Goal: Task Accomplishment & Management: Use online tool/utility

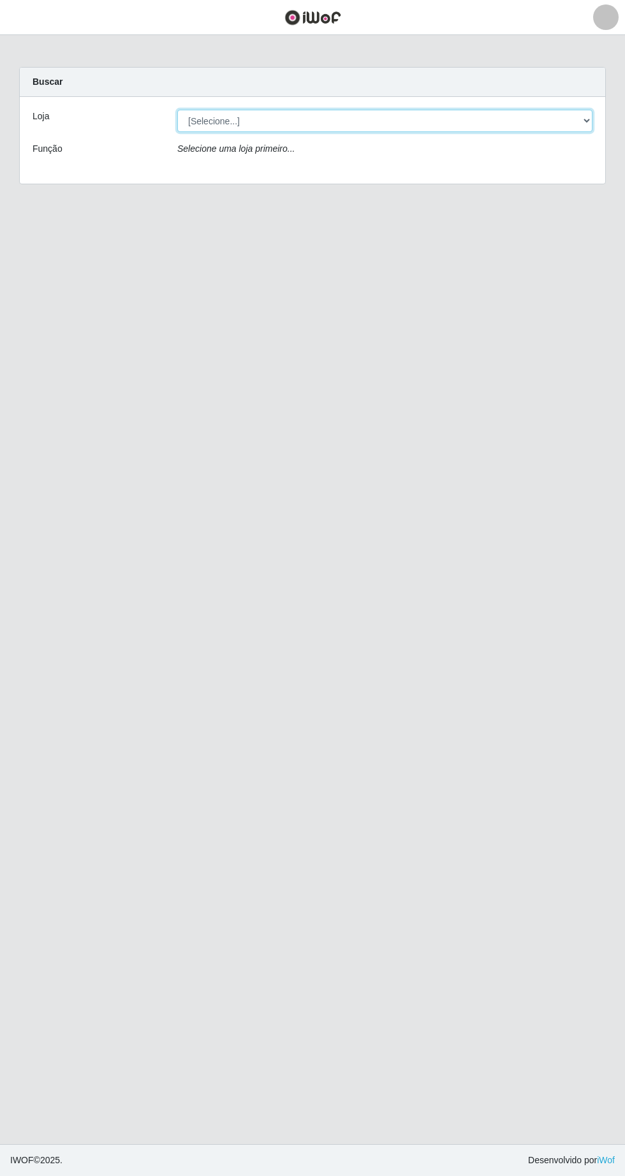
click at [337, 126] on select "[Selecione...] Extrabom - Loja 05 [GEOGRAPHIC_DATA]" at bounding box center [384, 121] width 415 height 22
select select "494"
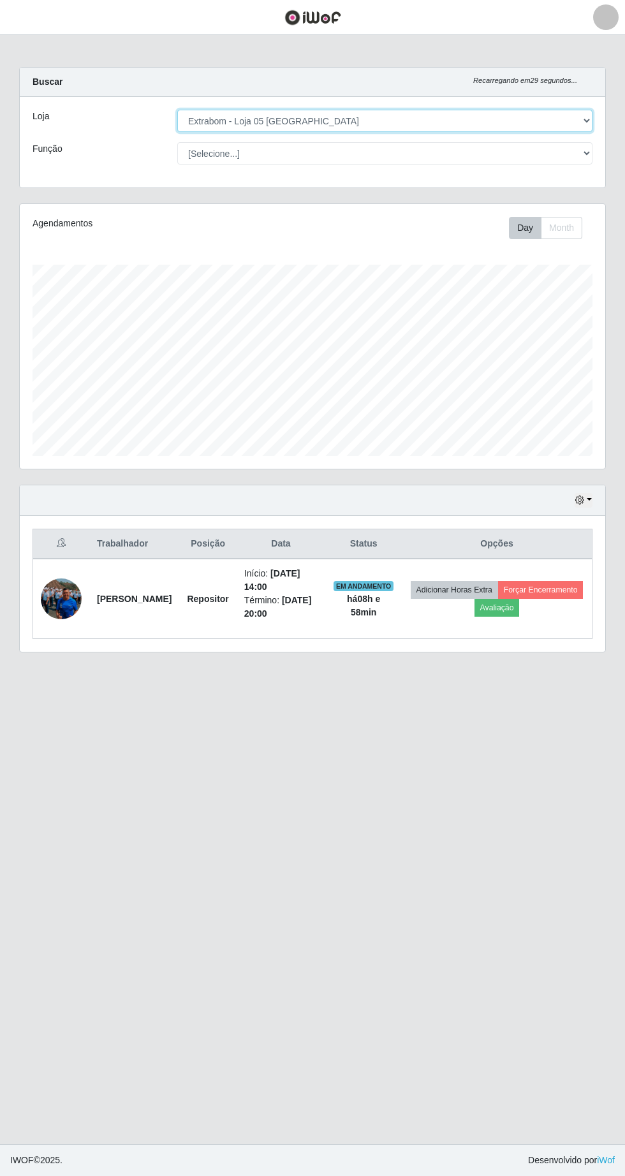
scroll to position [265, 586]
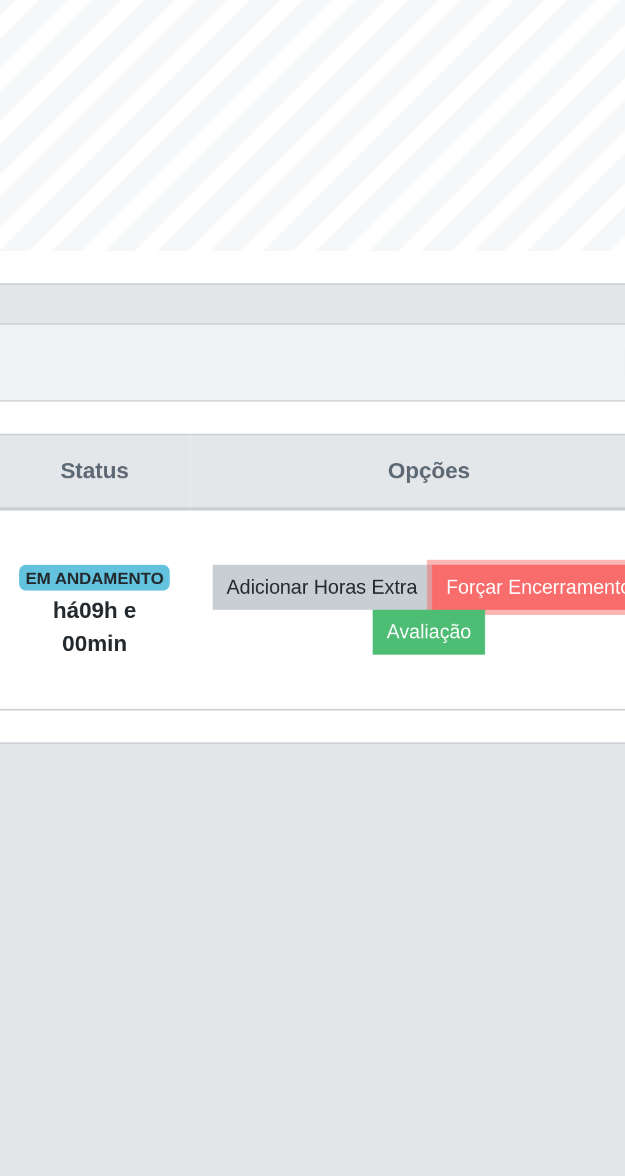
click at [498, 599] on button "Forçar Encerramento" at bounding box center [540, 590] width 85 height 18
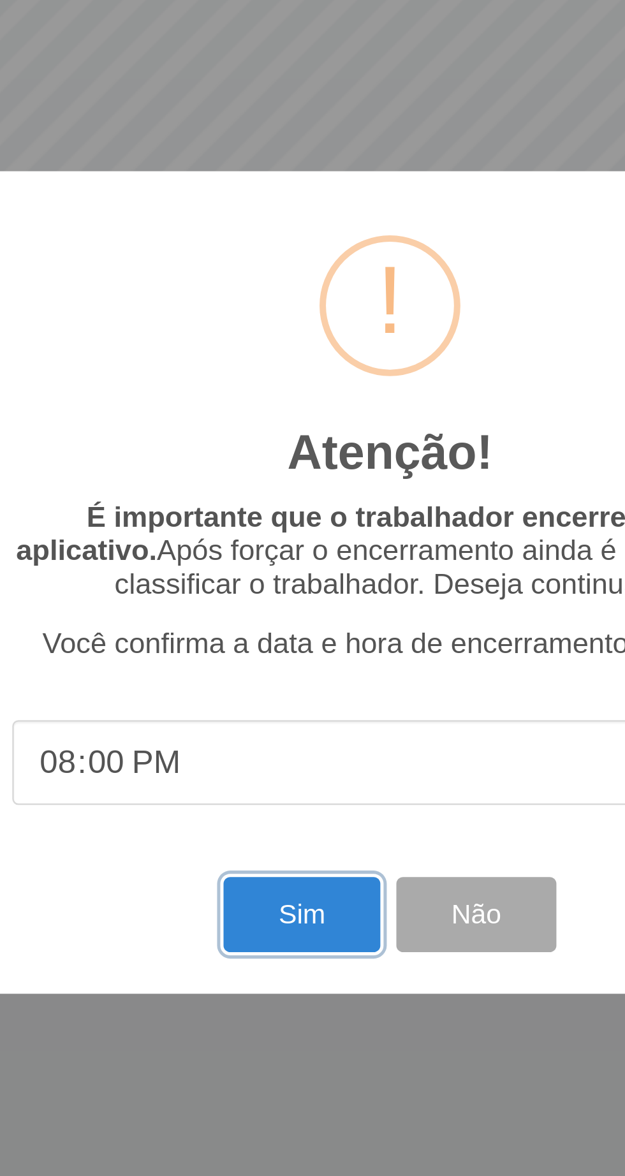
click at [270, 723] on button "Sim" at bounding box center [277, 720] width 62 height 30
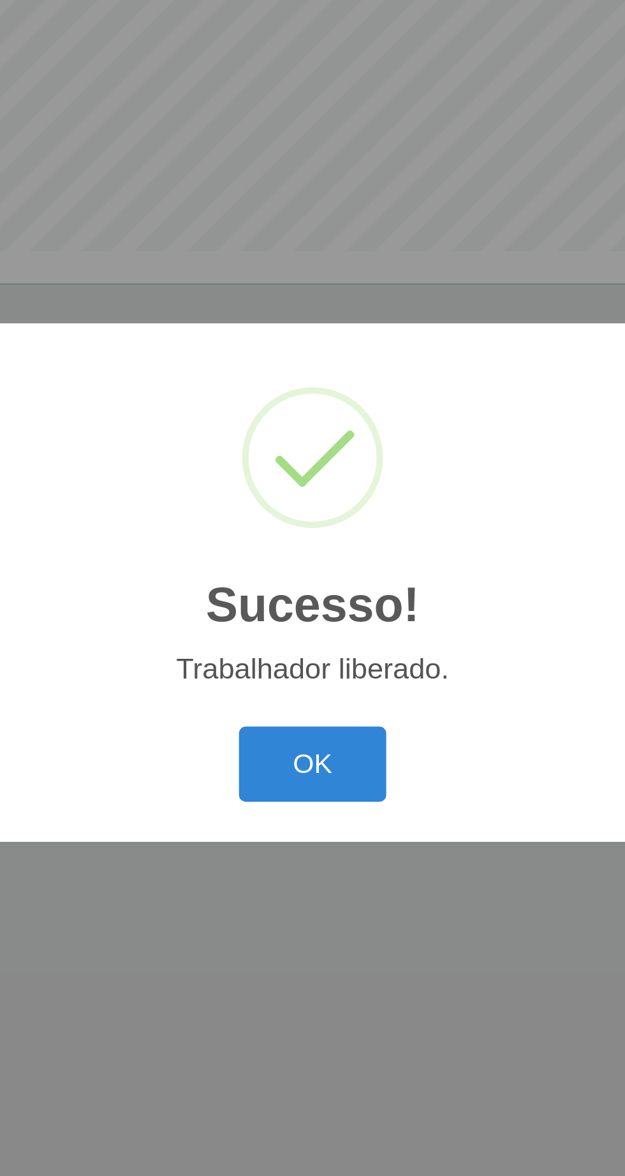
click at [314, 666] on button "OK" at bounding box center [312, 660] width 59 height 30
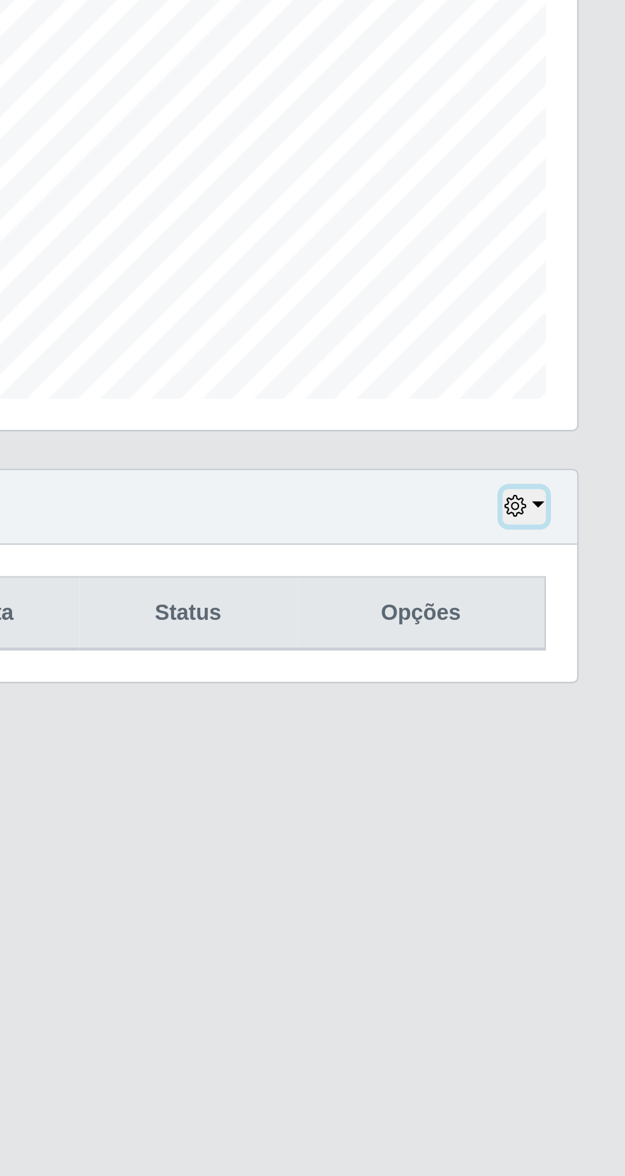
click at [589, 499] on button "button" at bounding box center [584, 500] width 18 height 15
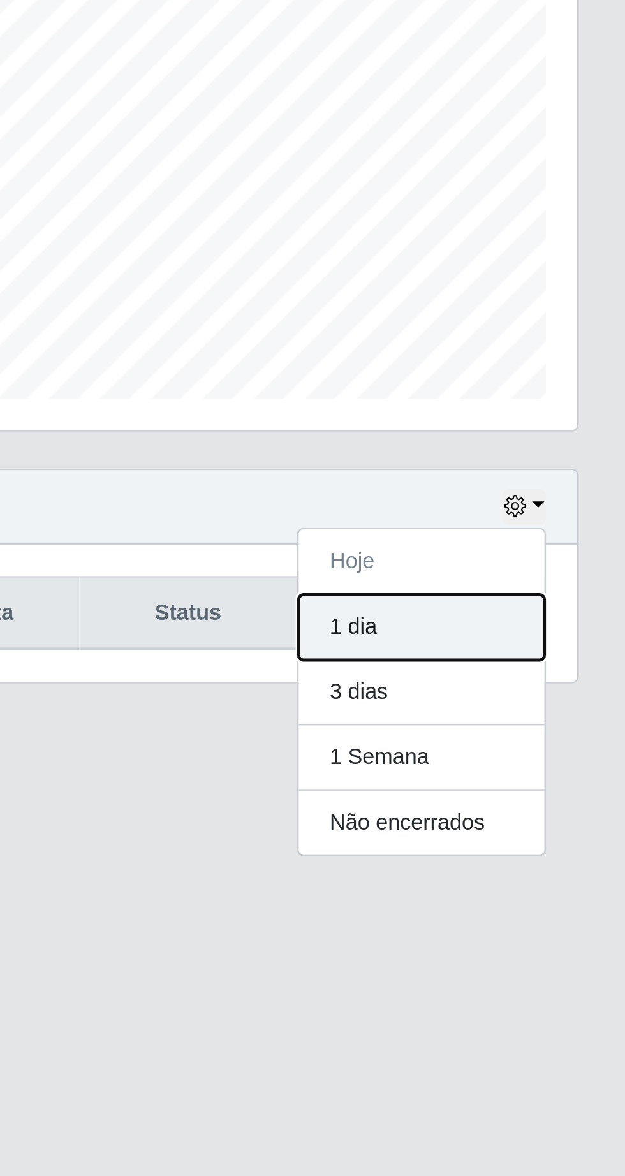
click at [545, 553] on button "1 dia" at bounding box center [541, 549] width 101 height 27
